Goal: Information Seeking & Learning: Learn about a topic

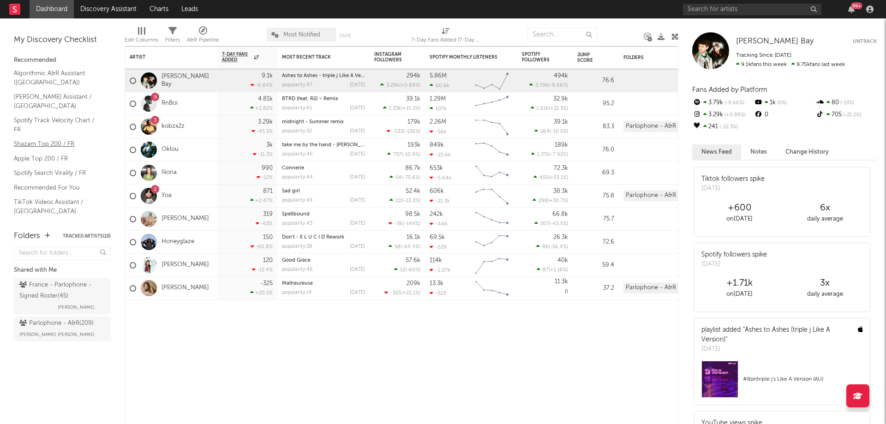
click at [42, 139] on link "Shazam Top 200 / FR" at bounding box center [58, 144] width 88 height 10
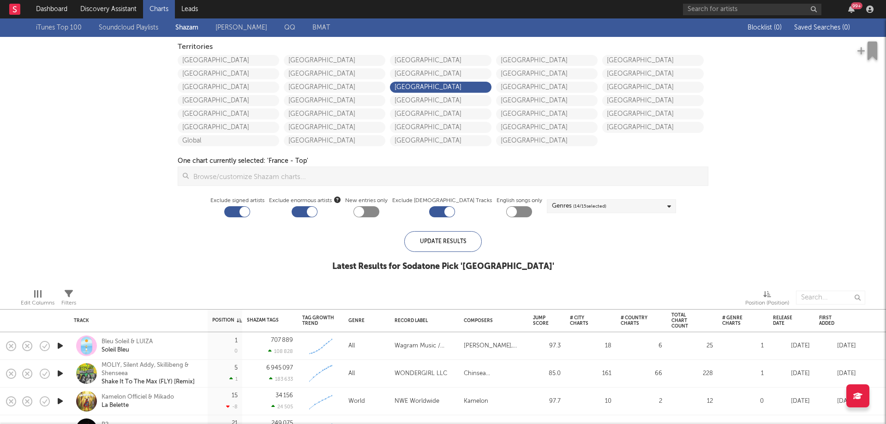
click at [250, 210] on div at bounding box center [245, 212] width 10 height 10
checkbox input "false"
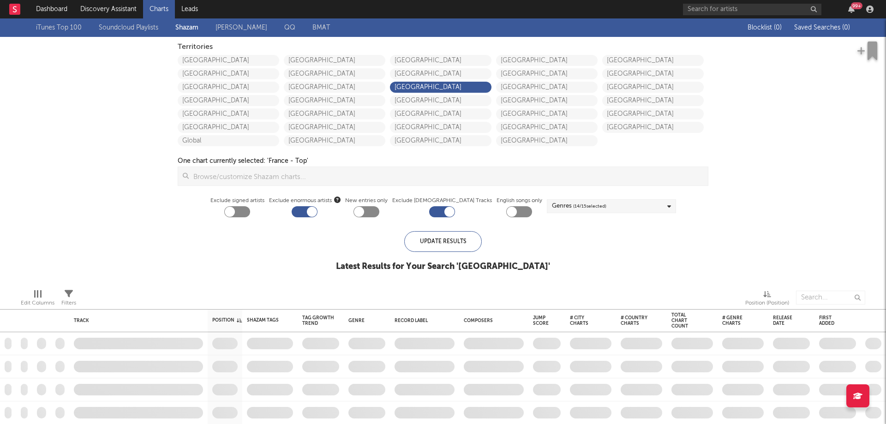
click at [317, 213] on div at bounding box center [312, 212] width 10 height 10
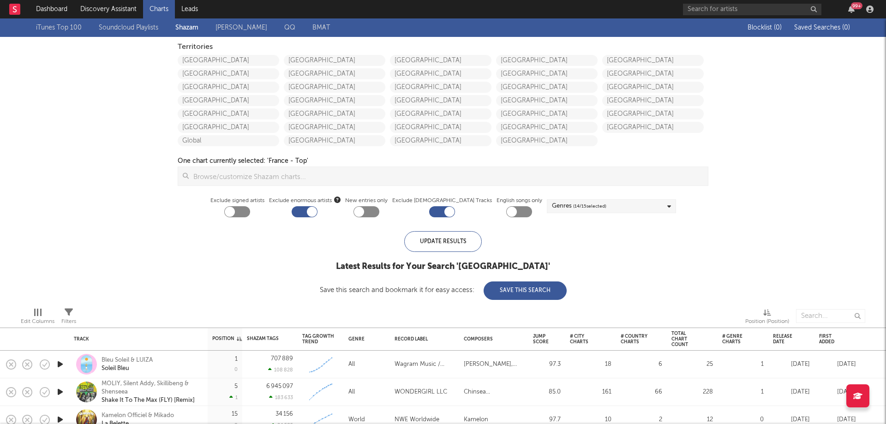
checkbox input "false"
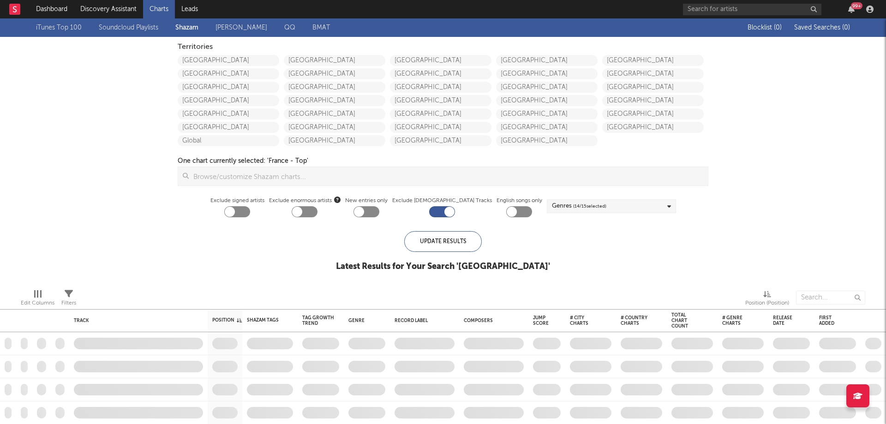
click at [446, 213] on div at bounding box center [449, 212] width 10 height 10
checkbox input "false"
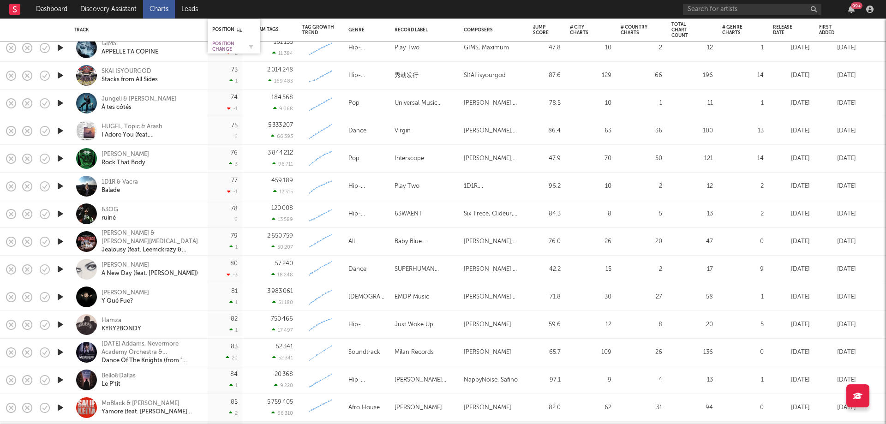
click at [226, 45] on div "Position Change" at bounding box center [227, 46] width 30 height 11
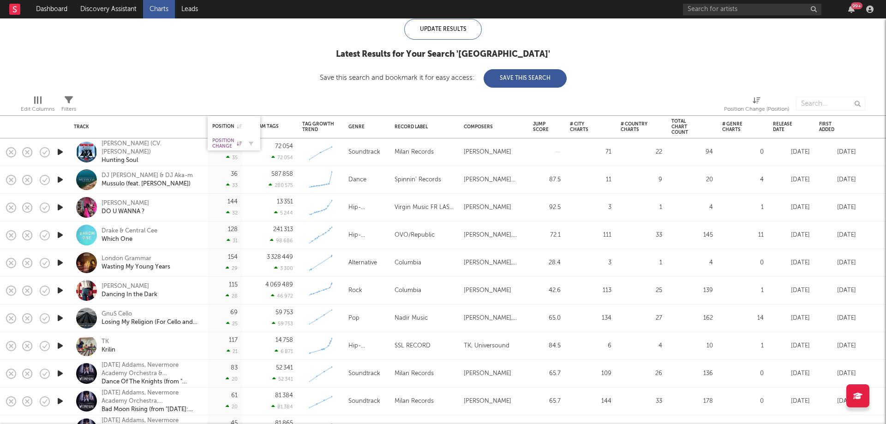
click at [226, 144] on div "Position Change" at bounding box center [227, 143] width 30 height 11
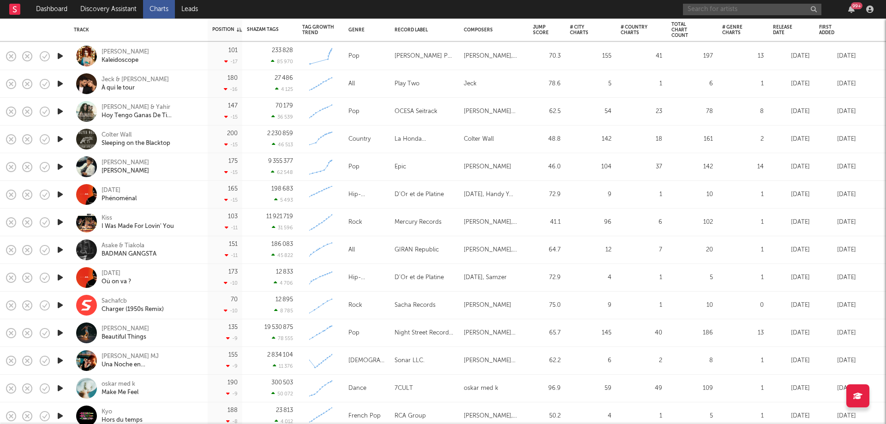
click at [702, 9] on input "text" at bounding box center [752, 10] width 138 height 12
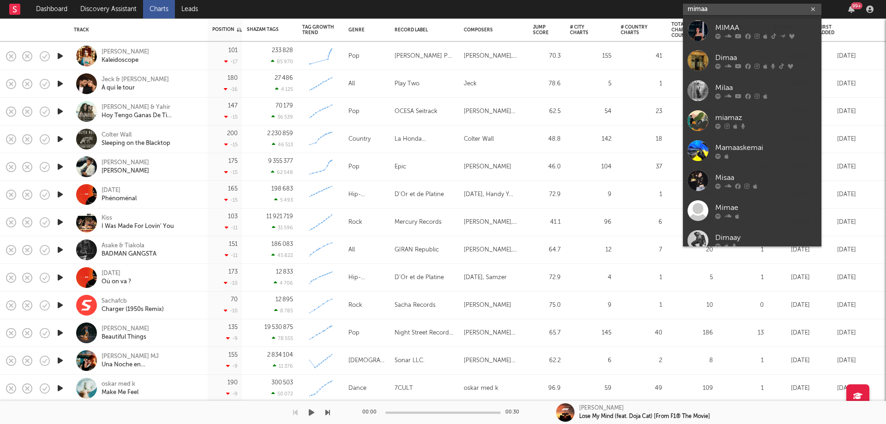
type input "mimaa"
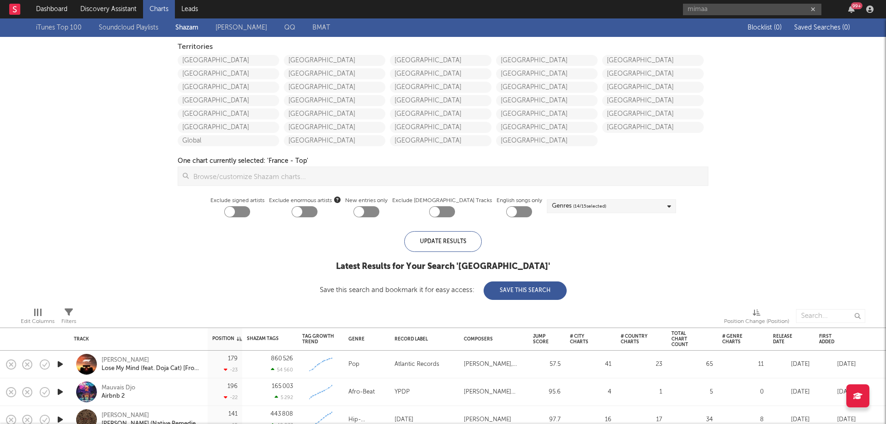
click at [226, 300] on div "Edit Columns Filters Position Change (Position)" at bounding box center [443, 314] width 886 height 28
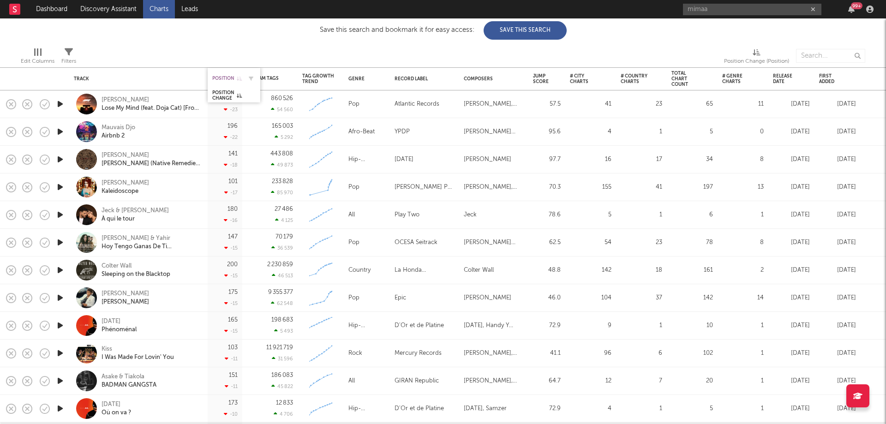
click at [225, 81] on div "Position" at bounding box center [227, 79] width 30 height 6
